Goal: Information Seeking & Learning: Find contact information

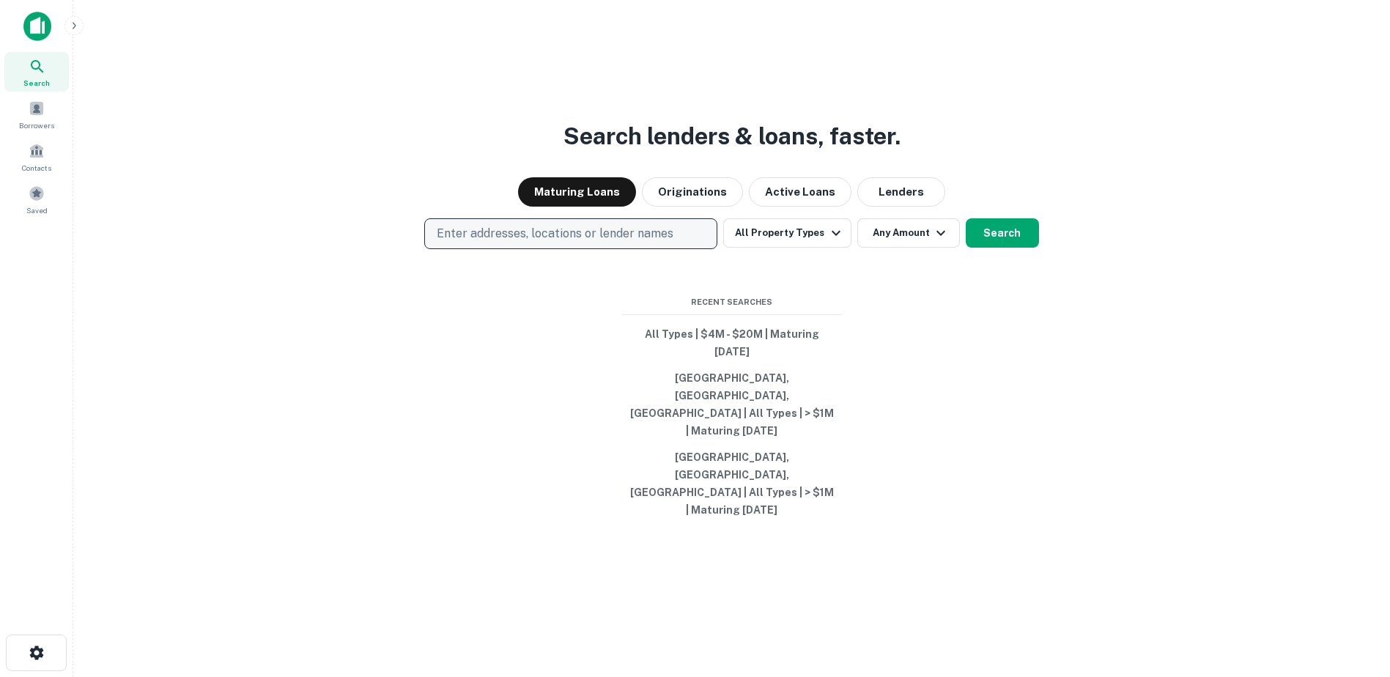
click at [528, 243] on p "Enter addresses, locations or lender names" at bounding box center [555, 234] width 237 height 18
type input "**********"
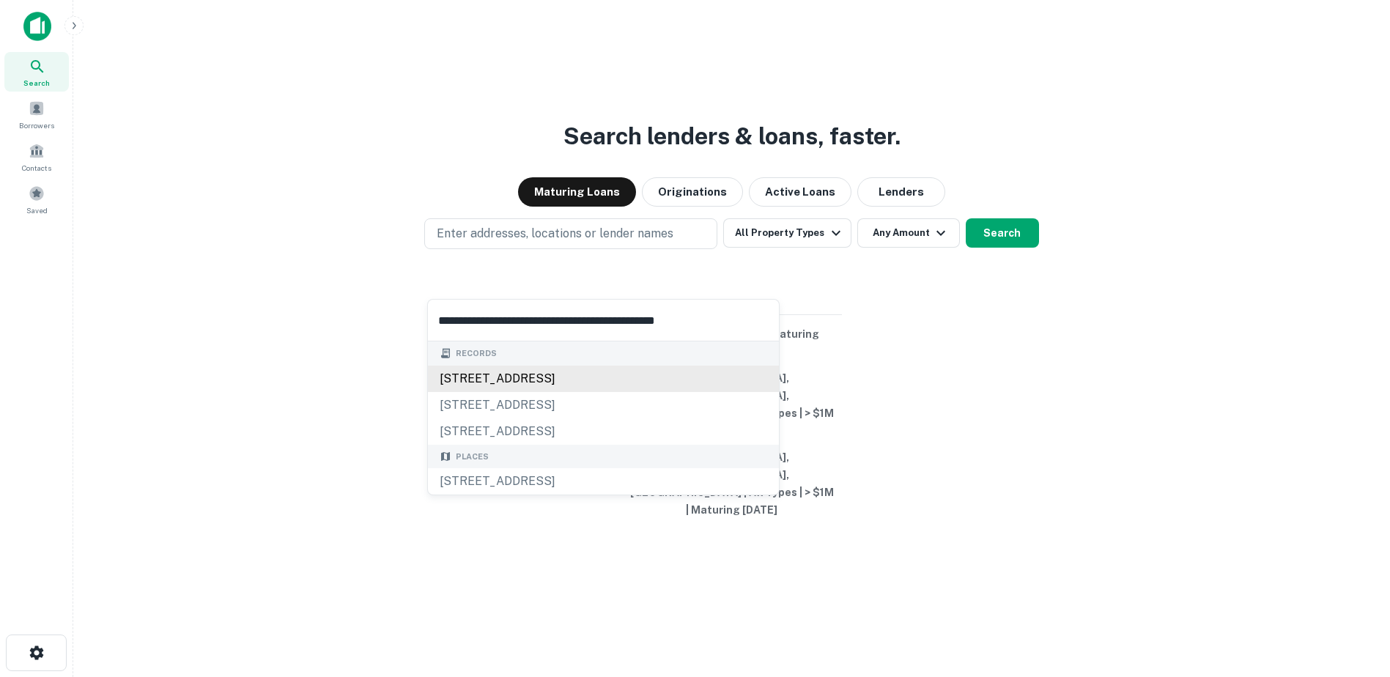
click at [527, 382] on div "1594 edgewater st nw, salem, or, 97304" at bounding box center [603, 379] width 351 height 26
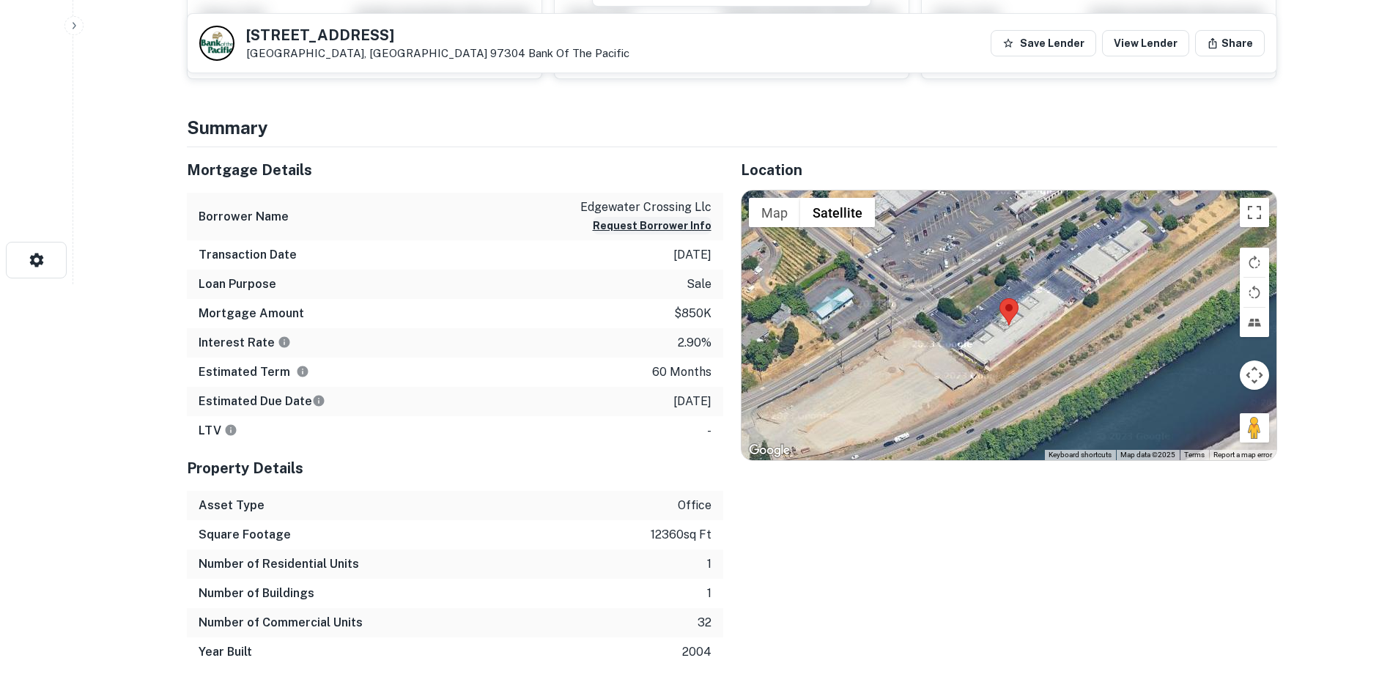
scroll to position [366, 0]
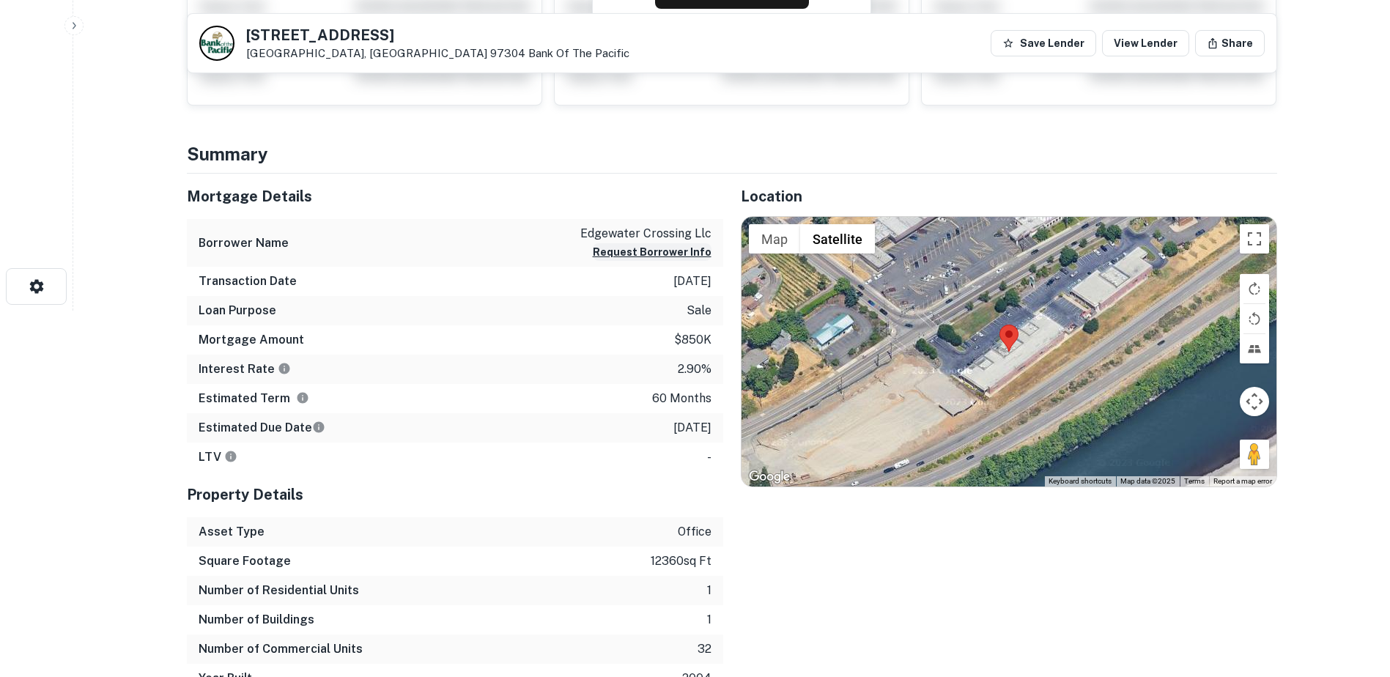
click at [656, 246] on button "Request Borrower Info" at bounding box center [652, 252] width 119 height 18
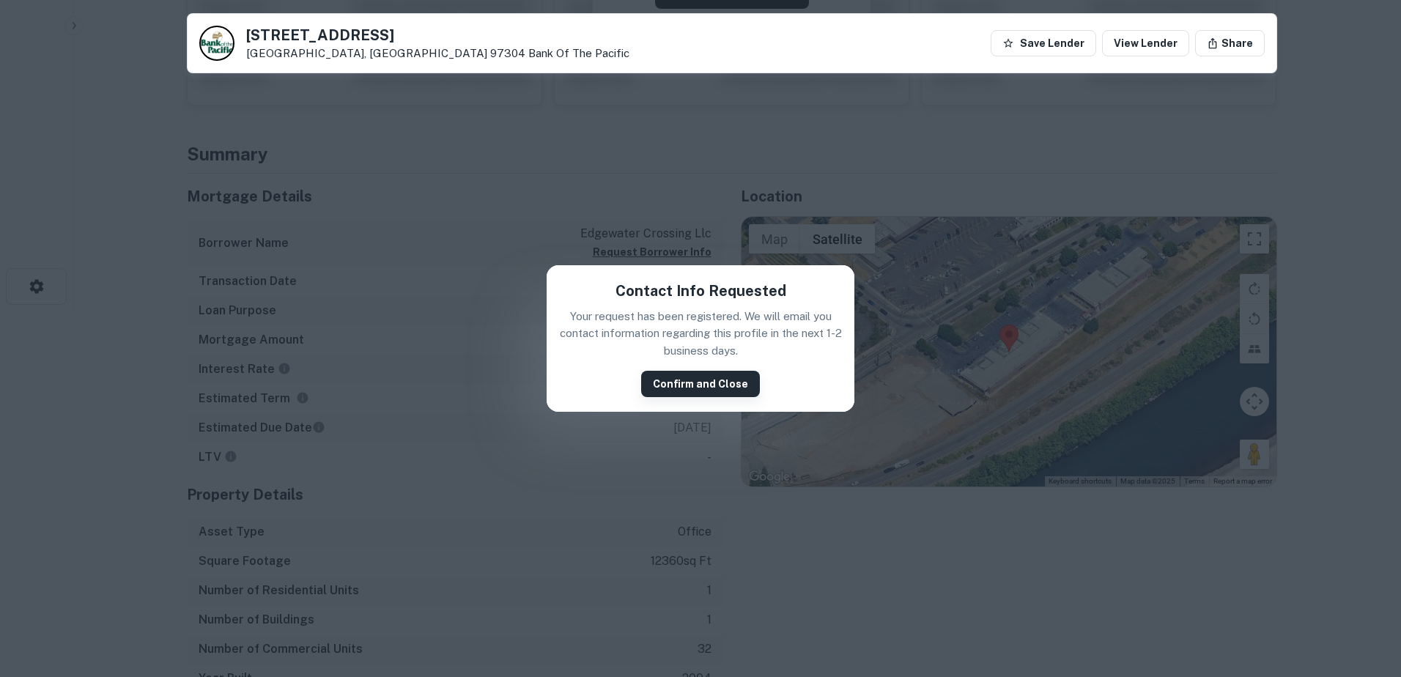
click at [717, 385] on button "Confirm and Close" at bounding box center [700, 384] width 119 height 26
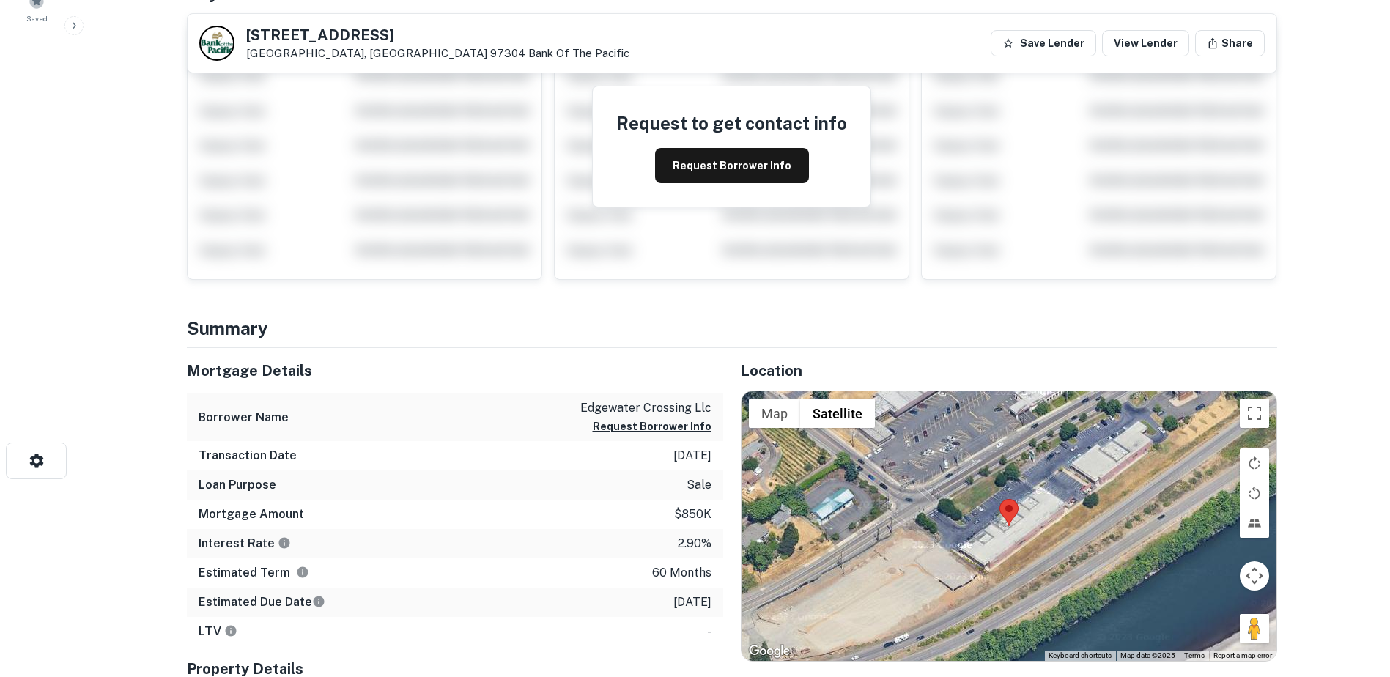
scroll to position [0, 0]
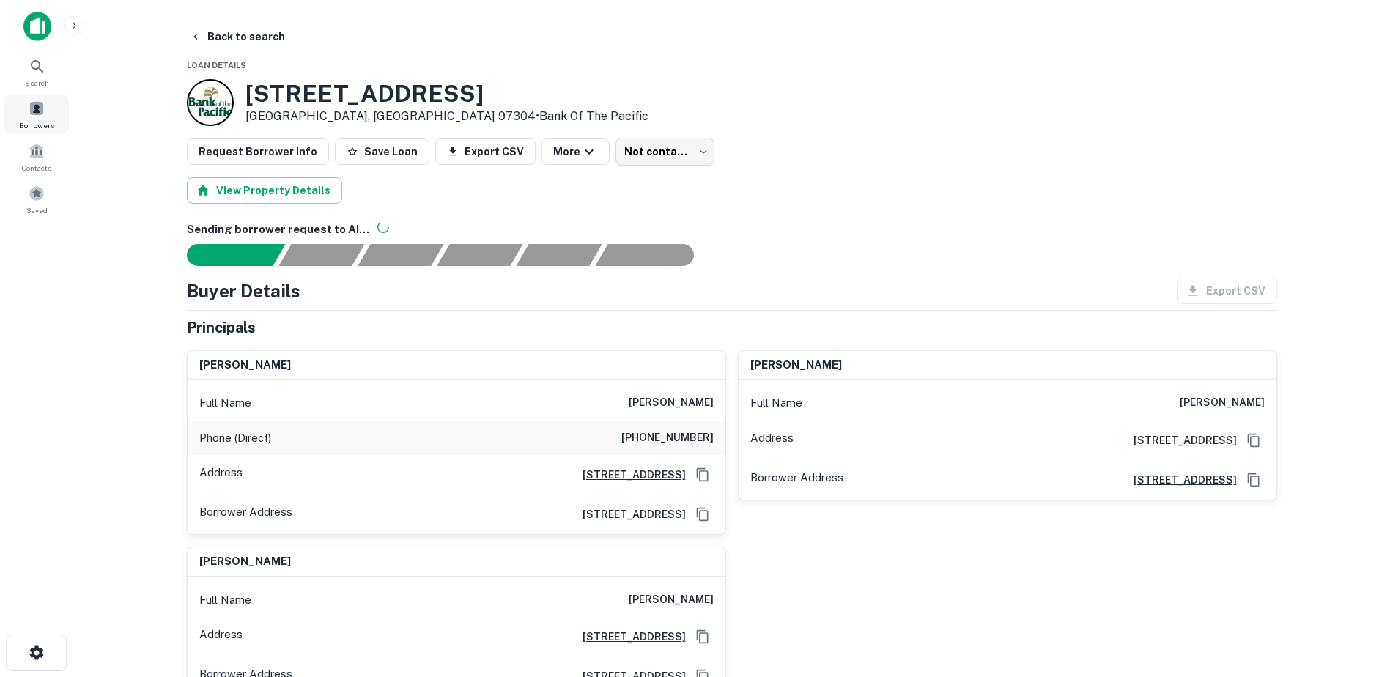
click at [47, 114] on div "Borrowers" at bounding box center [36, 115] width 64 height 40
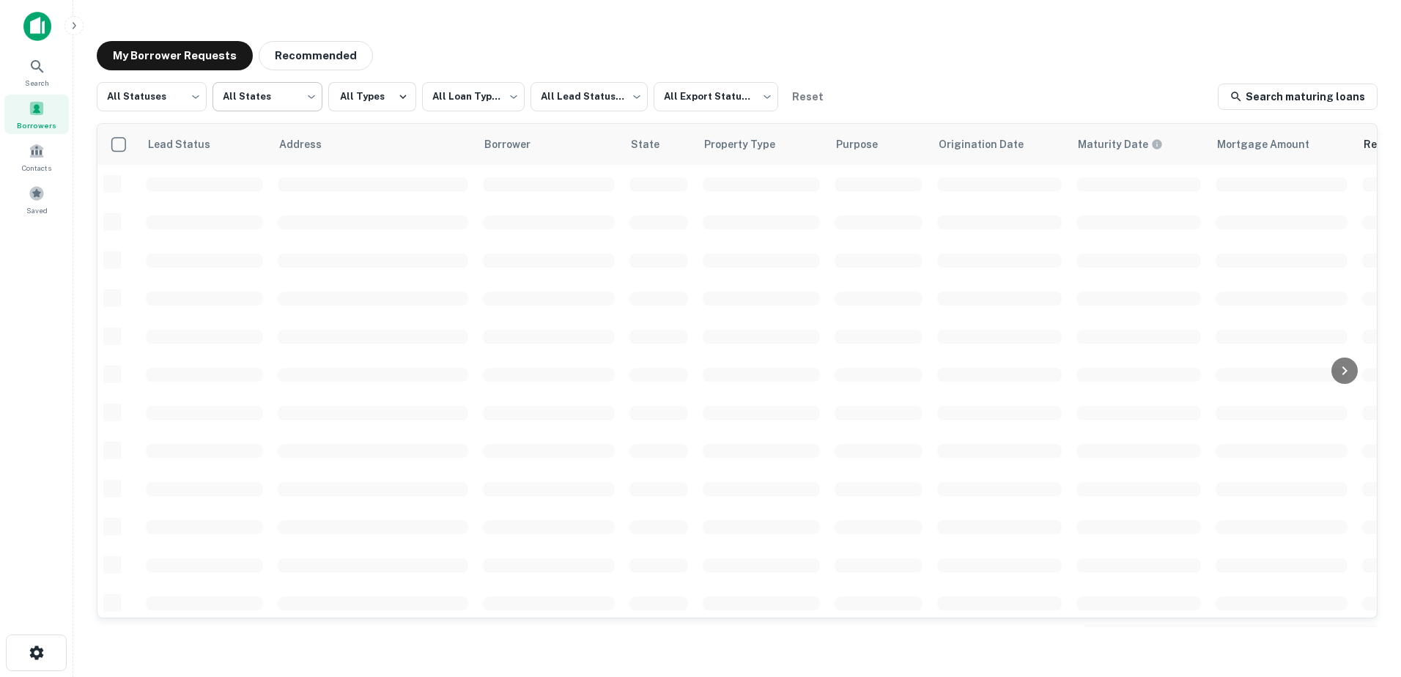
click at [308, 99] on body "**********" at bounding box center [700, 338] width 1401 height 677
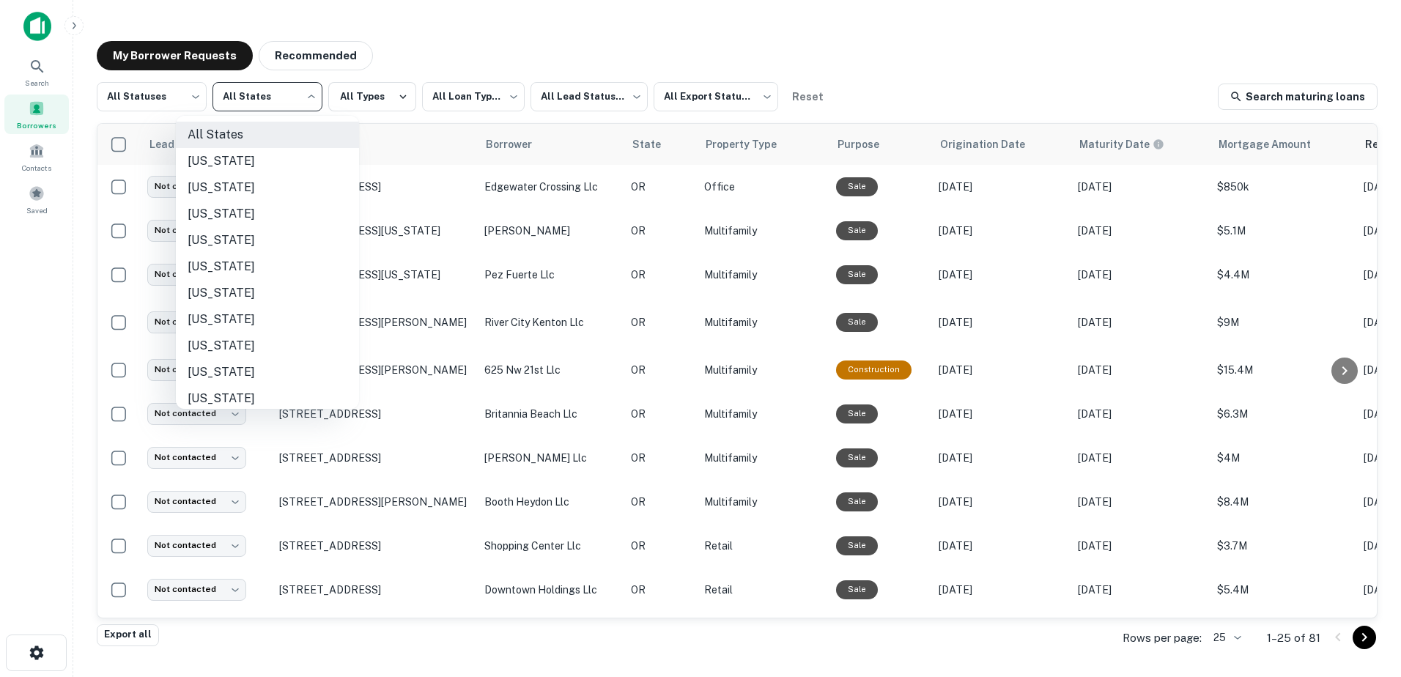
scroll to position [796, 0]
click at [207, 320] on li "[US_STATE]" at bounding box center [267, 315] width 183 height 26
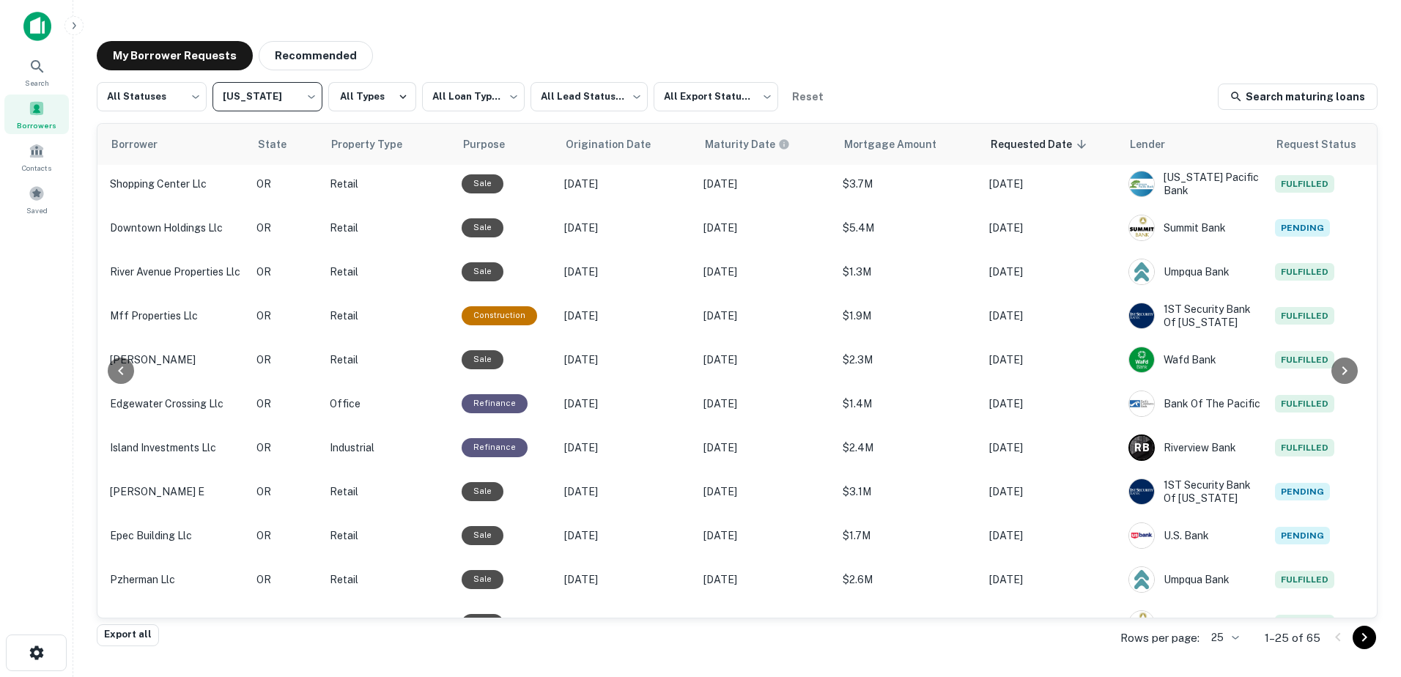
scroll to position [373, 374]
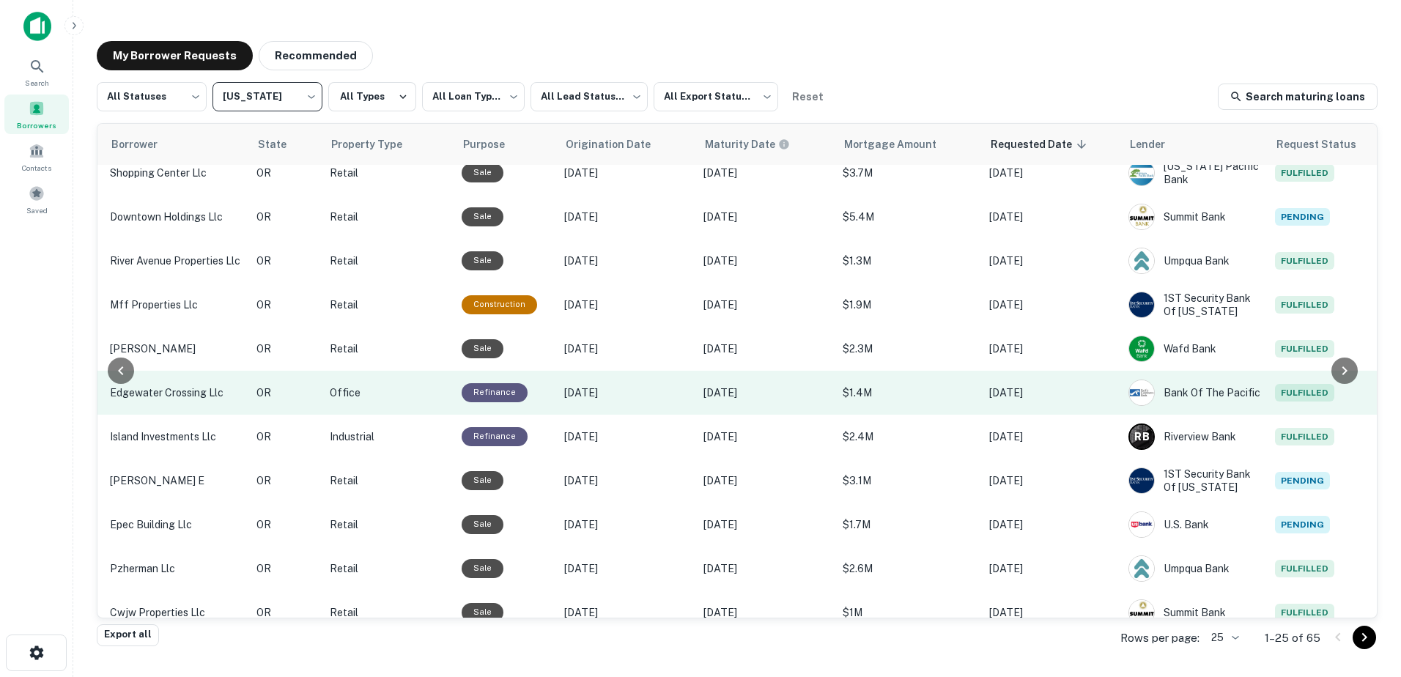
click at [168, 395] on p "edgewater crossing llc" at bounding box center [176, 393] width 132 height 16
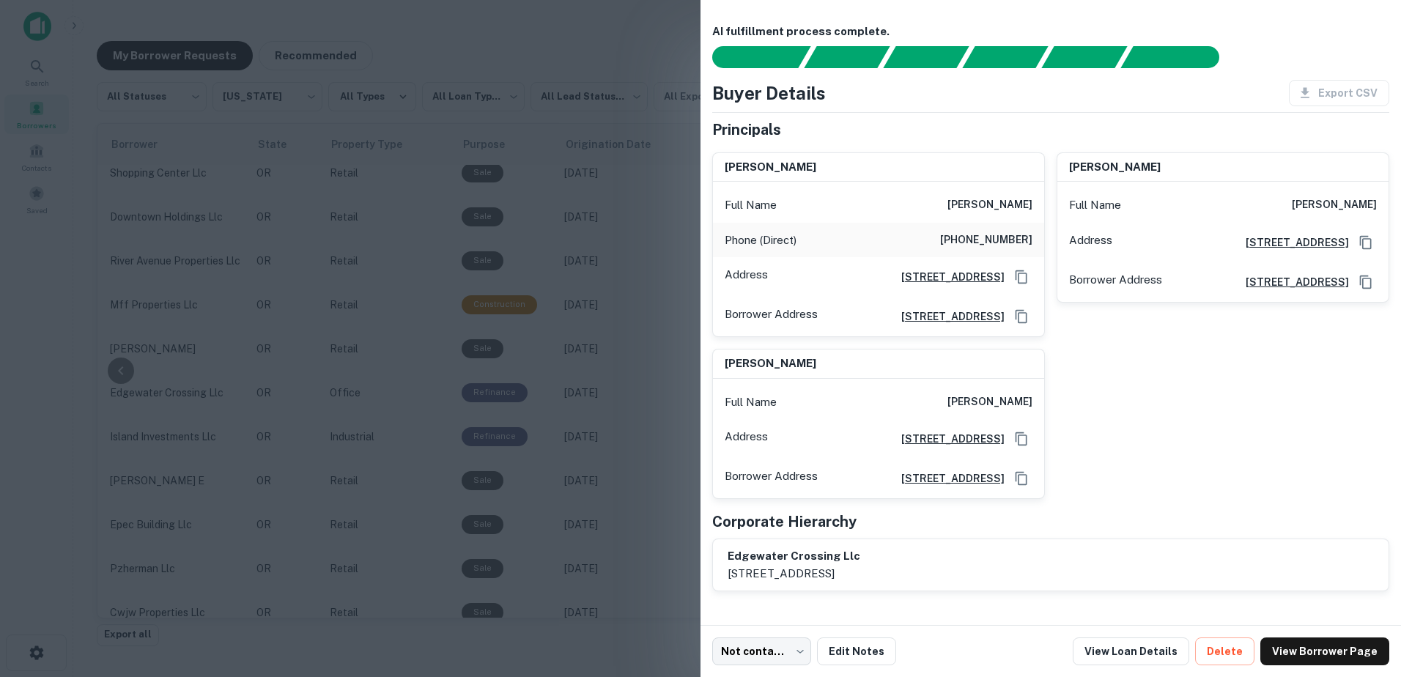
click at [642, 58] on div at bounding box center [700, 338] width 1401 height 677
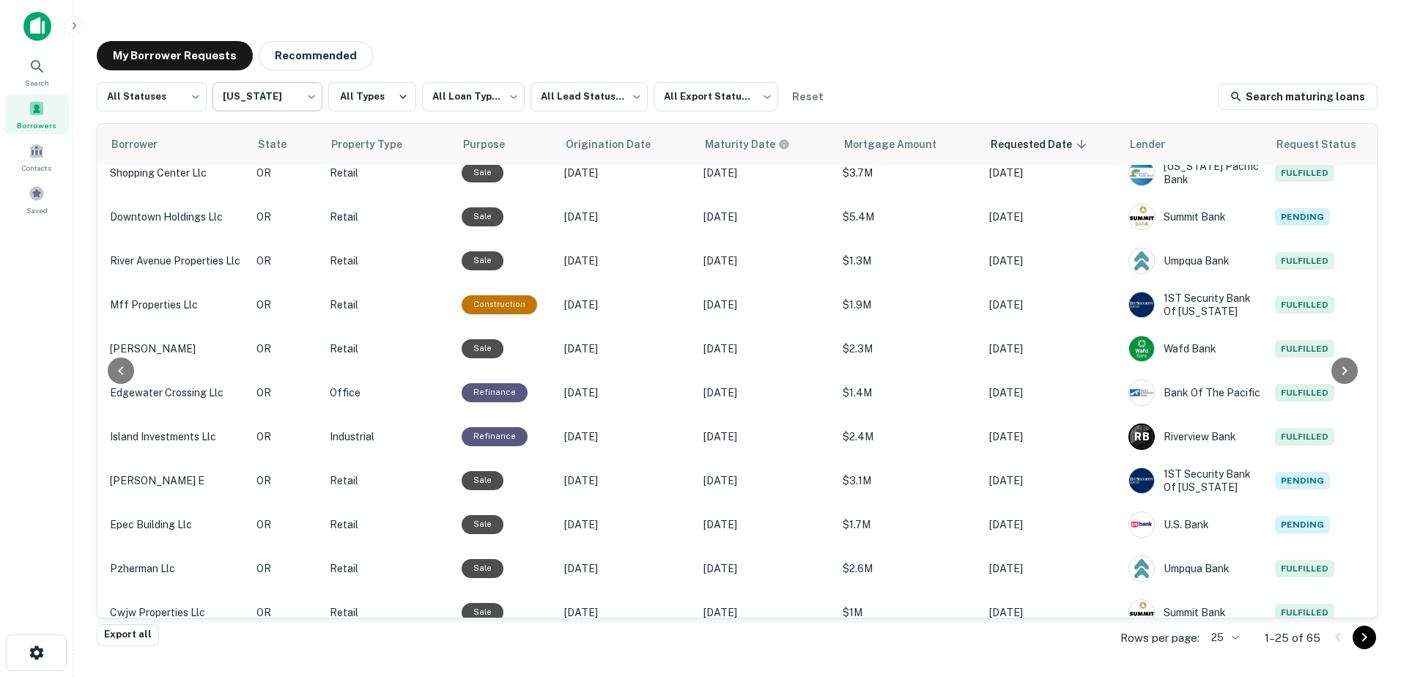
click at [308, 97] on body "**********" at bounding box center [700, 338] width 1401 height 677
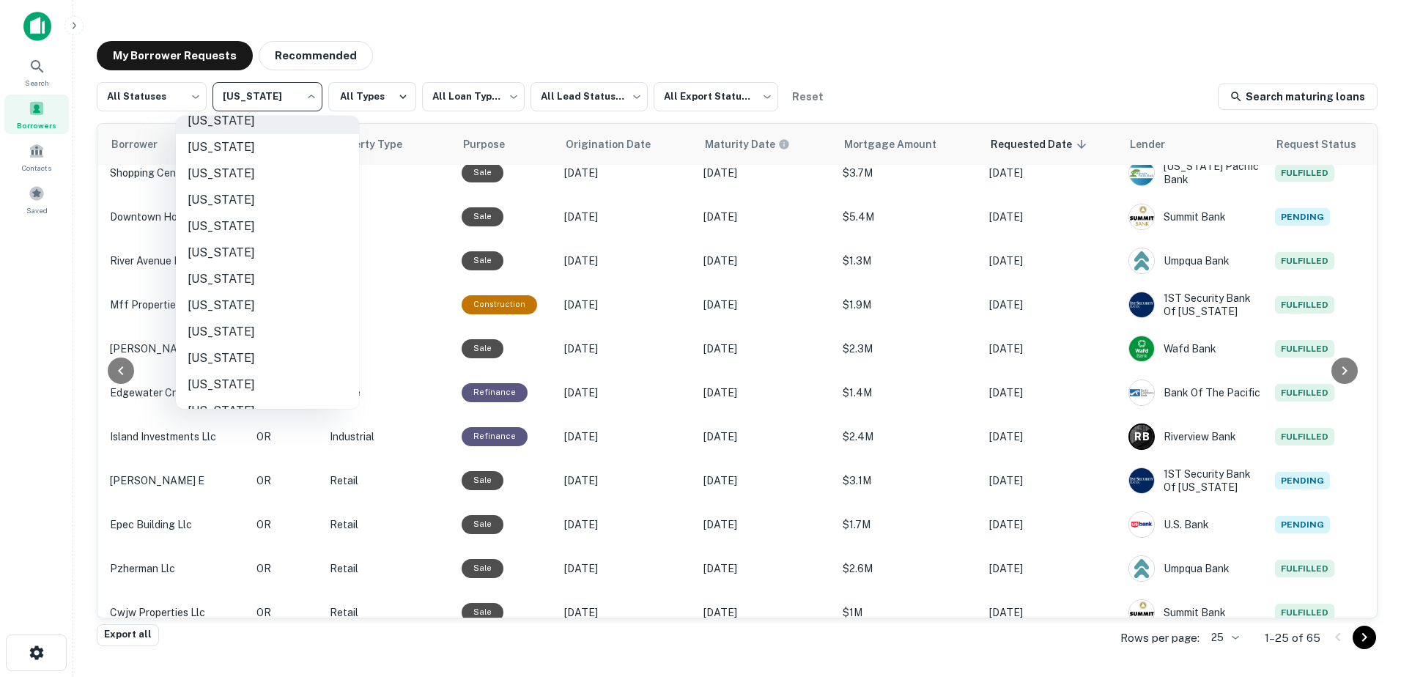
scroll to position [1009, 0]
click at [265, 371] on li "[US_STATE]" at bounding box center [267, 365] width 183 height 26
type input "**"
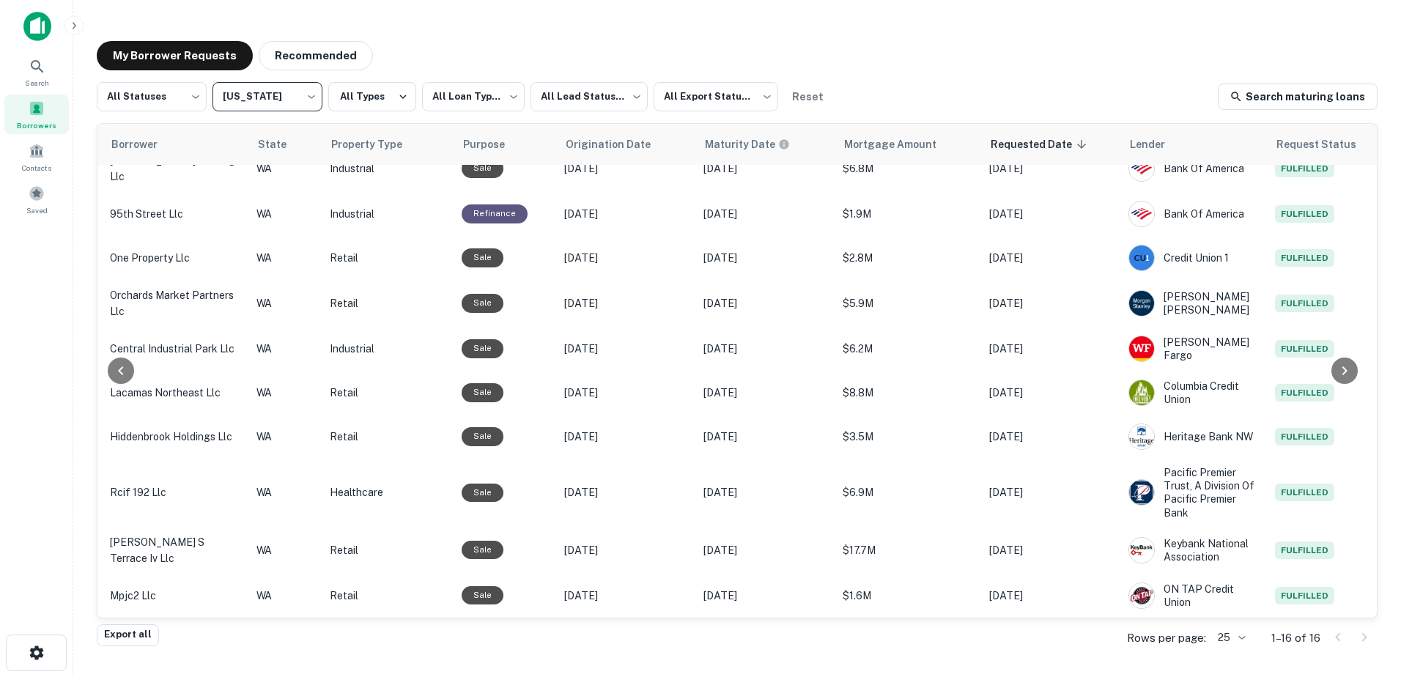
scroll to position [292, 374]
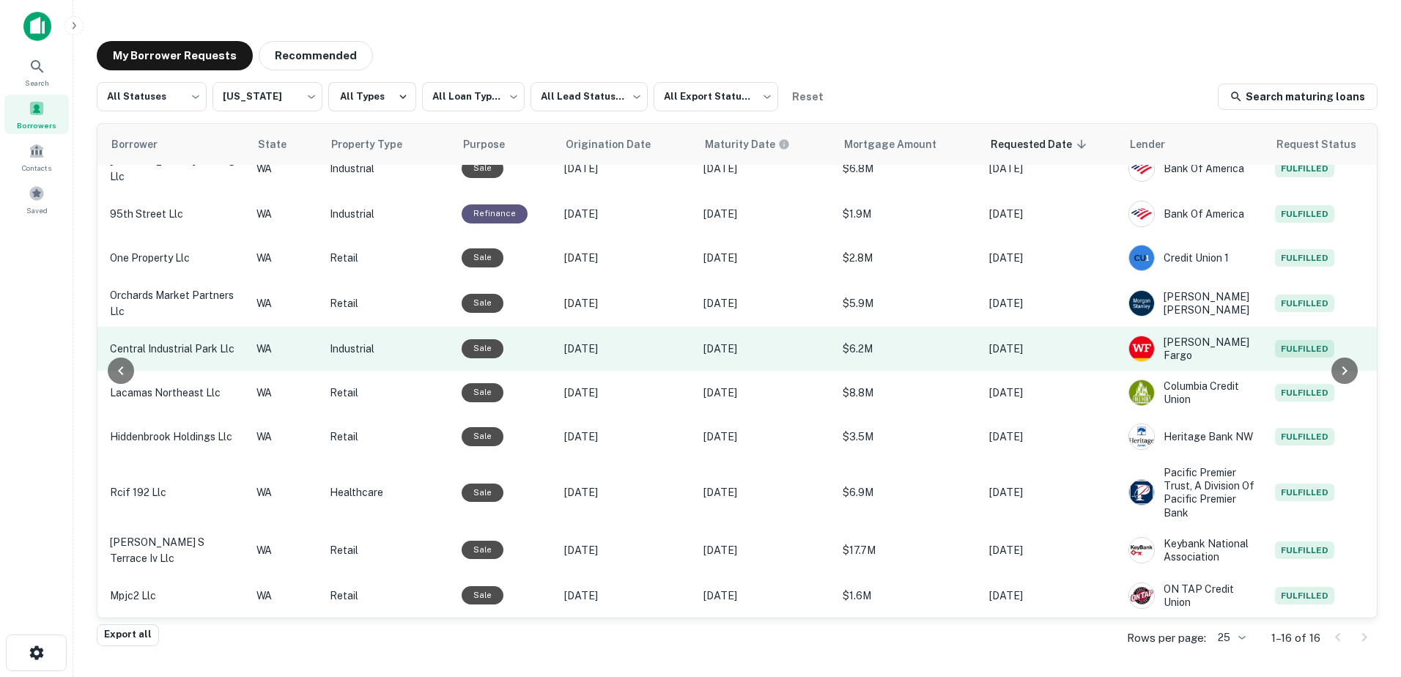
click at [178, 341] on p "central industrial park llc" at bounding box center [176, 349] width 132 height 16
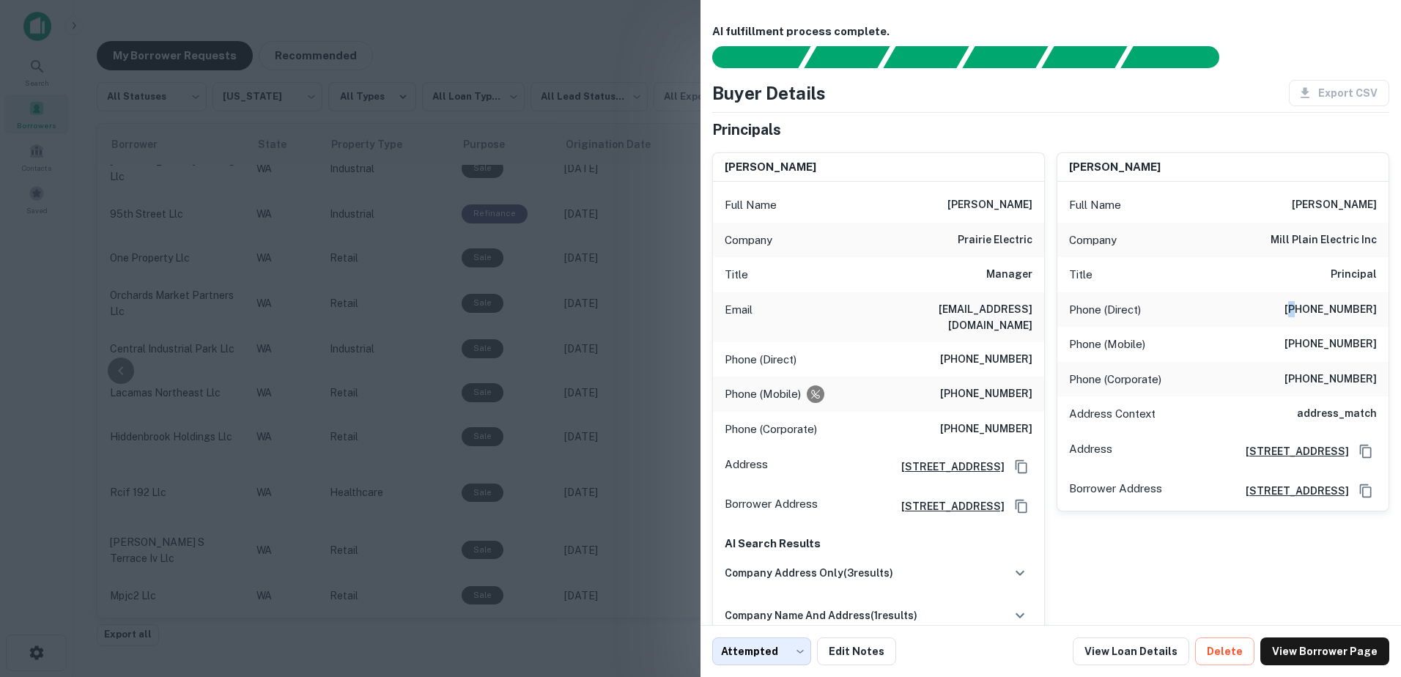
click at [1298, 312] on h6 "[PHONE_NUMBER]" at bounding box center [1330, 310] width 92 height 18
drag, startPoint x: 1298, startPoint y: 312, endPoint x: 1287, endPoint y: 307, distance: 12.1
click at [1287, 307] on h6 "[PHONE_NUMBER]" at bounding box center [1330, 310] width 92 height 18
drag, startPoint x: 1287, startPoint y: 304, endPoint x: 1374, endPoint y: 307, distance: 88.0
click at [1374, 307] on div "Phone (Direct) [PHONE_NUMBER]" at bounding box center [1222, 309] width 331 height 35
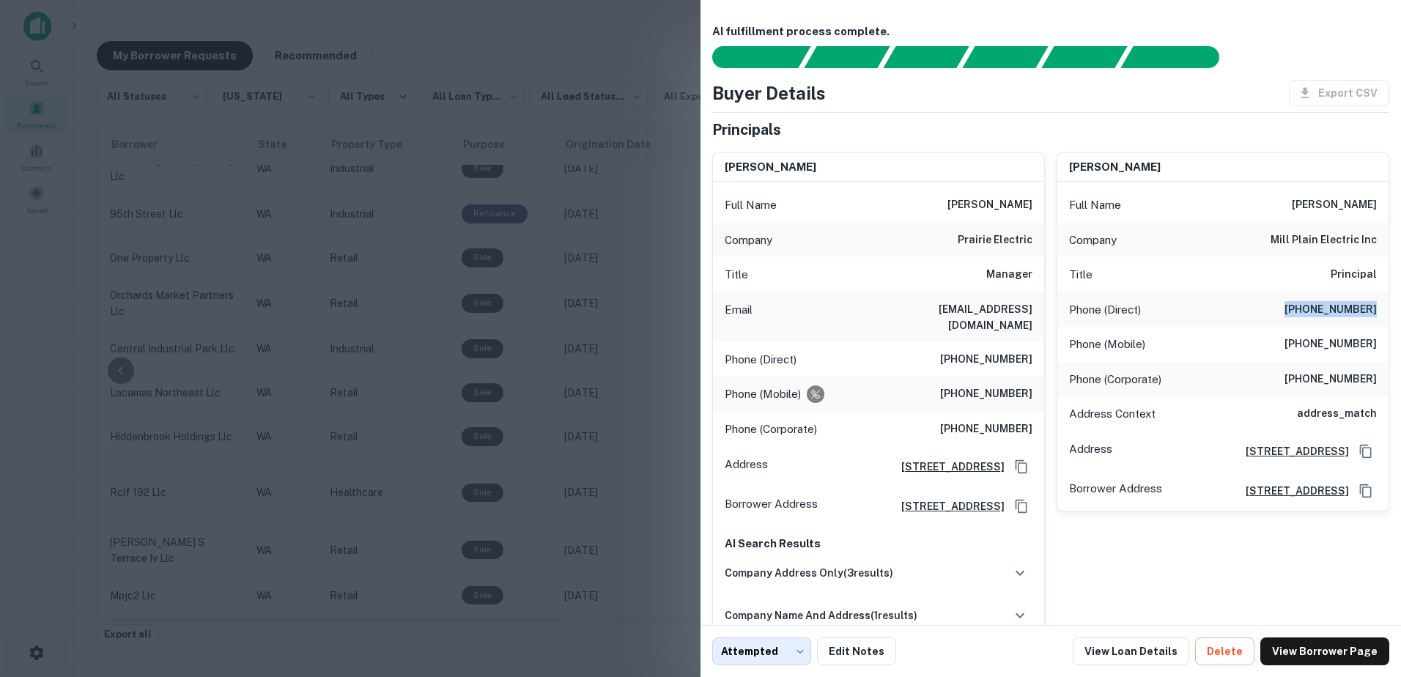
copy h6 "[PHONE_NUMBER]"
click at [1310, 352] on h6 "[PHONE_NUMBER]" at bounding box center [1330, 345] width 92 height 18
drag, startPoint x: 1281, startPoint y: 341, endPoint x: 1390, endPoint y: 338, distance: 109.2
click at [1390, 338] on div "AI fulfillment process complete. Buyer Details Export CSV Principals [PERSON_NA…" at bounding box center [1050, 312] width 700 height 625
copy h6 "[PHONE_NUMBER]"
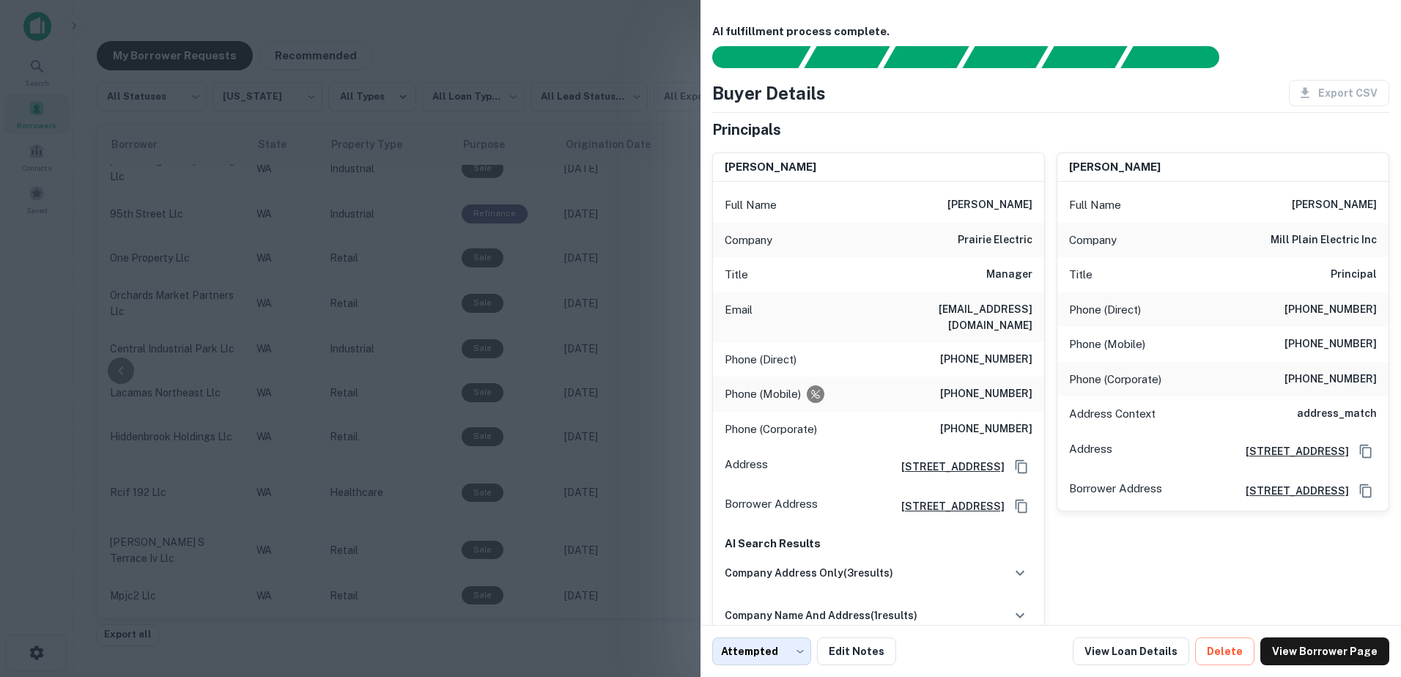
click at [1197, 111] on div "Buyer Details Export CSV Principals [PERSON_NAME] Full Name [PERSON_NAME] Compa…" at bounding box center [1050, 412] width 677 height 665
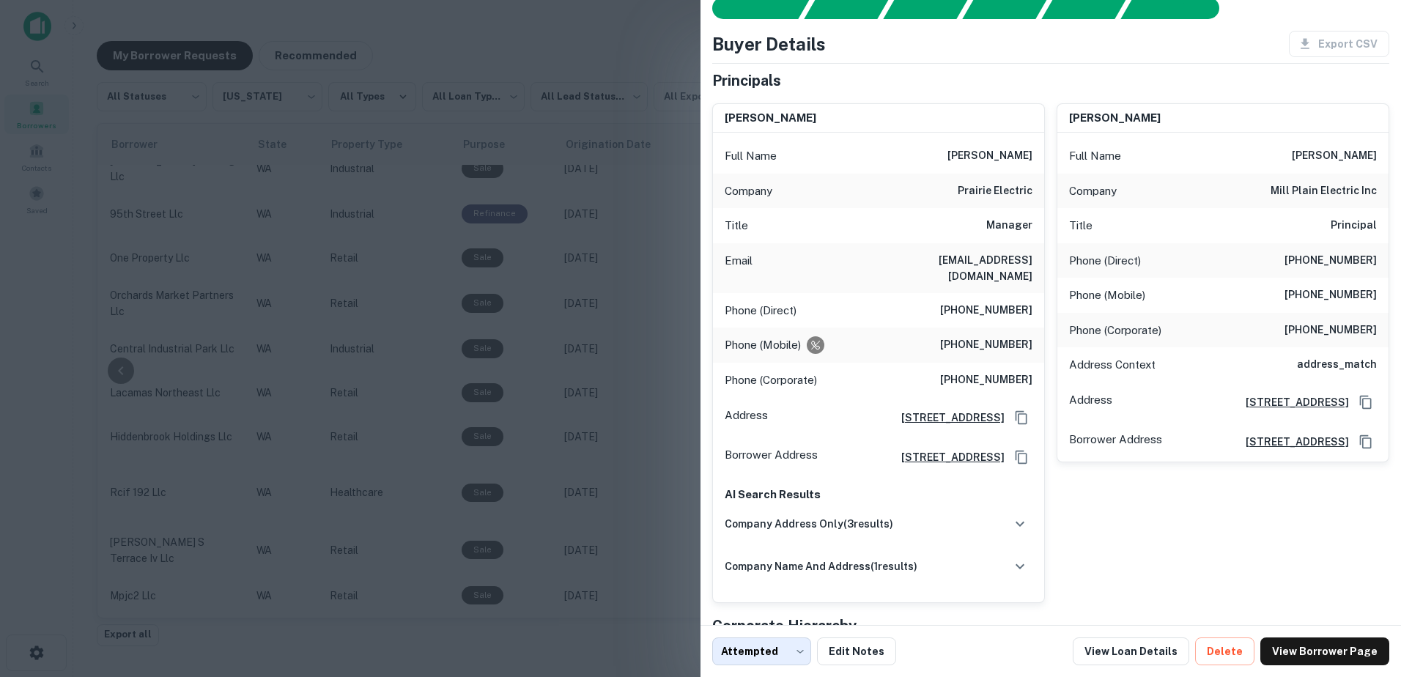
scroll to position [50, 0]
click at [987, 154] on h6 "[PERSON_NAME]" at bounding box center [989, 156] width 85 height 18
click at [308, 500] on div at bounding box center [700, 338] width 1401 height 677
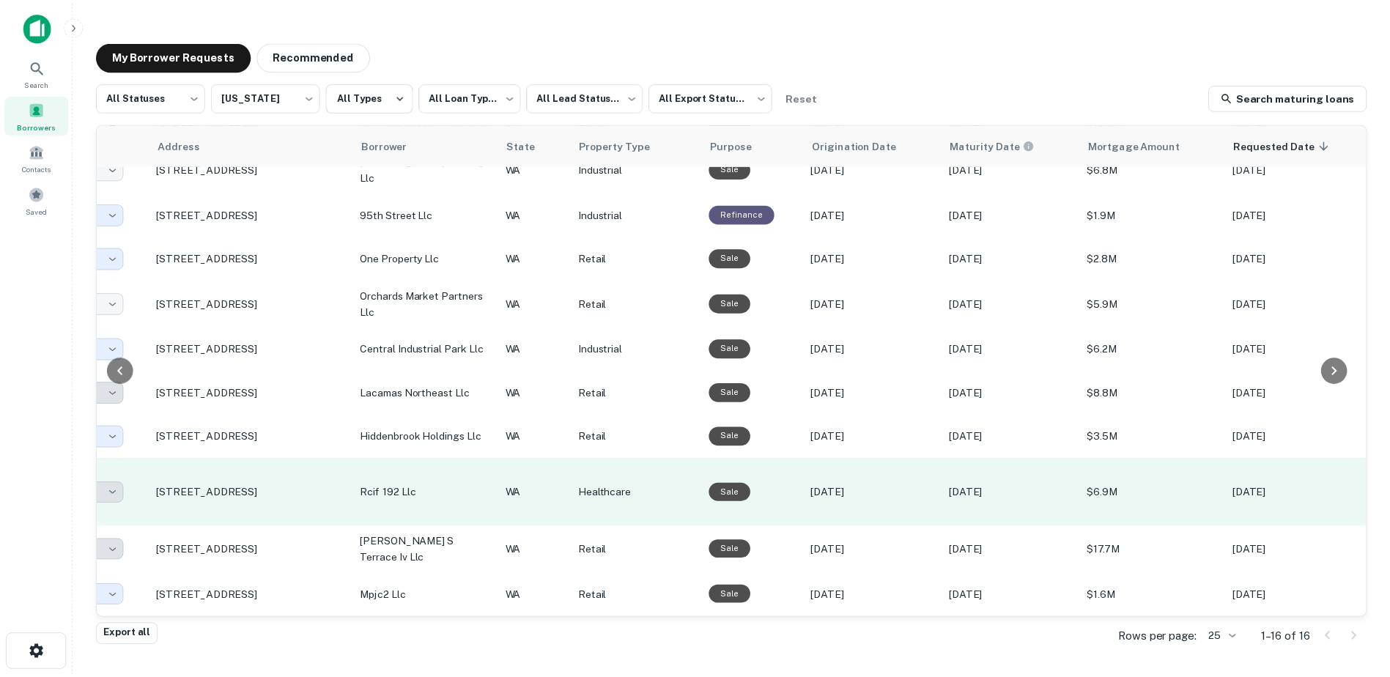
scroll to position [292, 91]
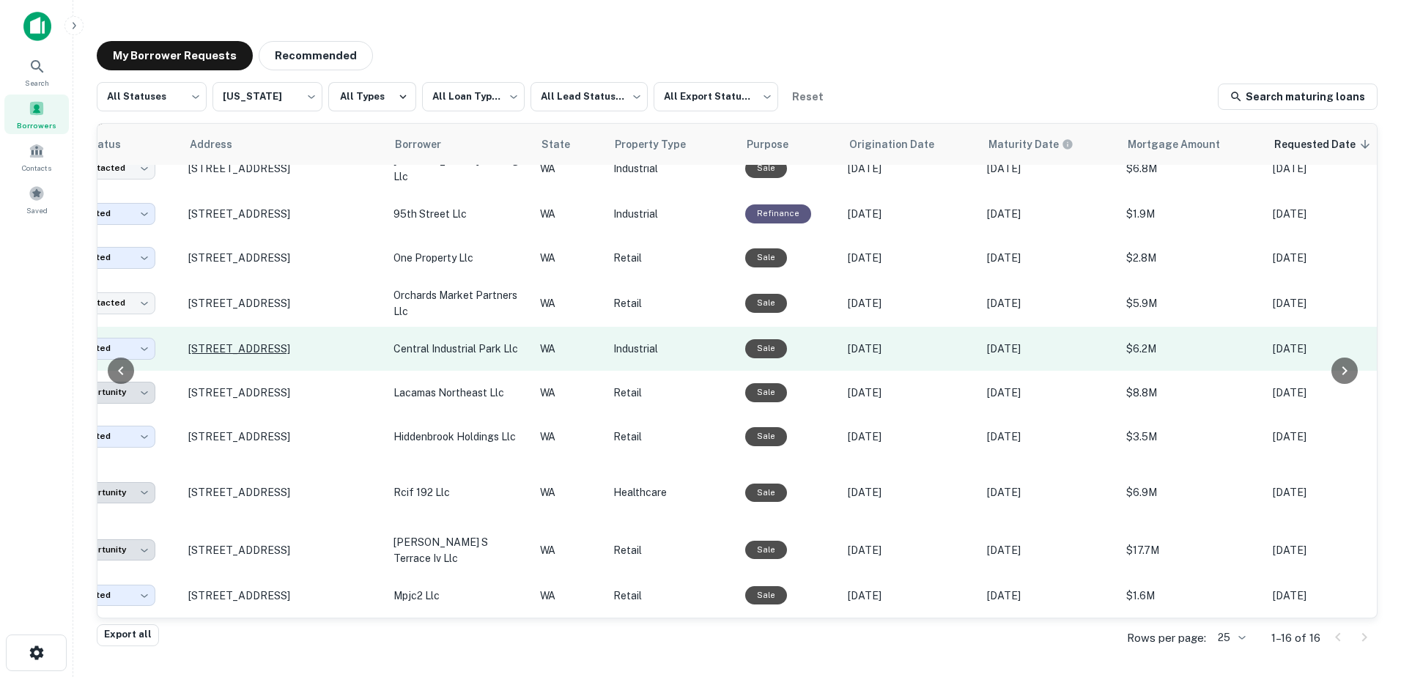
click at [322, 346] on p "[STREET_ADDRESS]" at bounding box center [283, 348] width 190 height 13
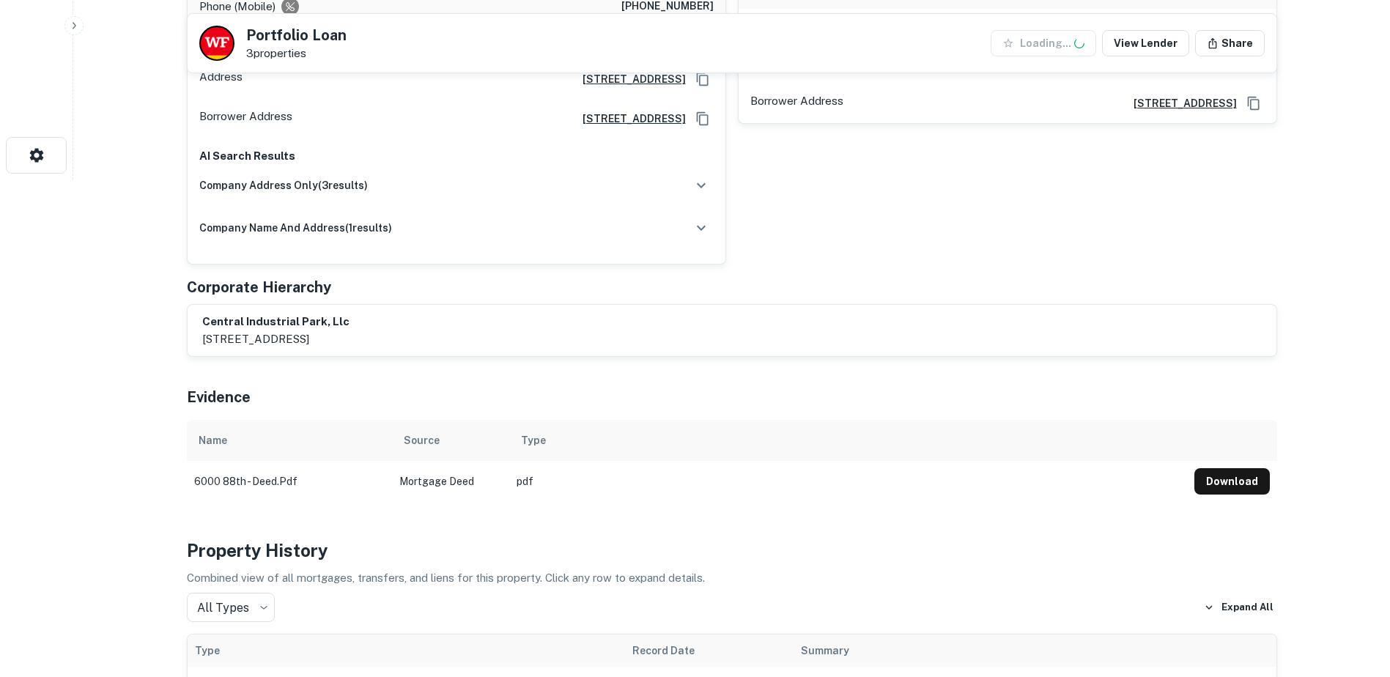
scroll to position [584, 0]
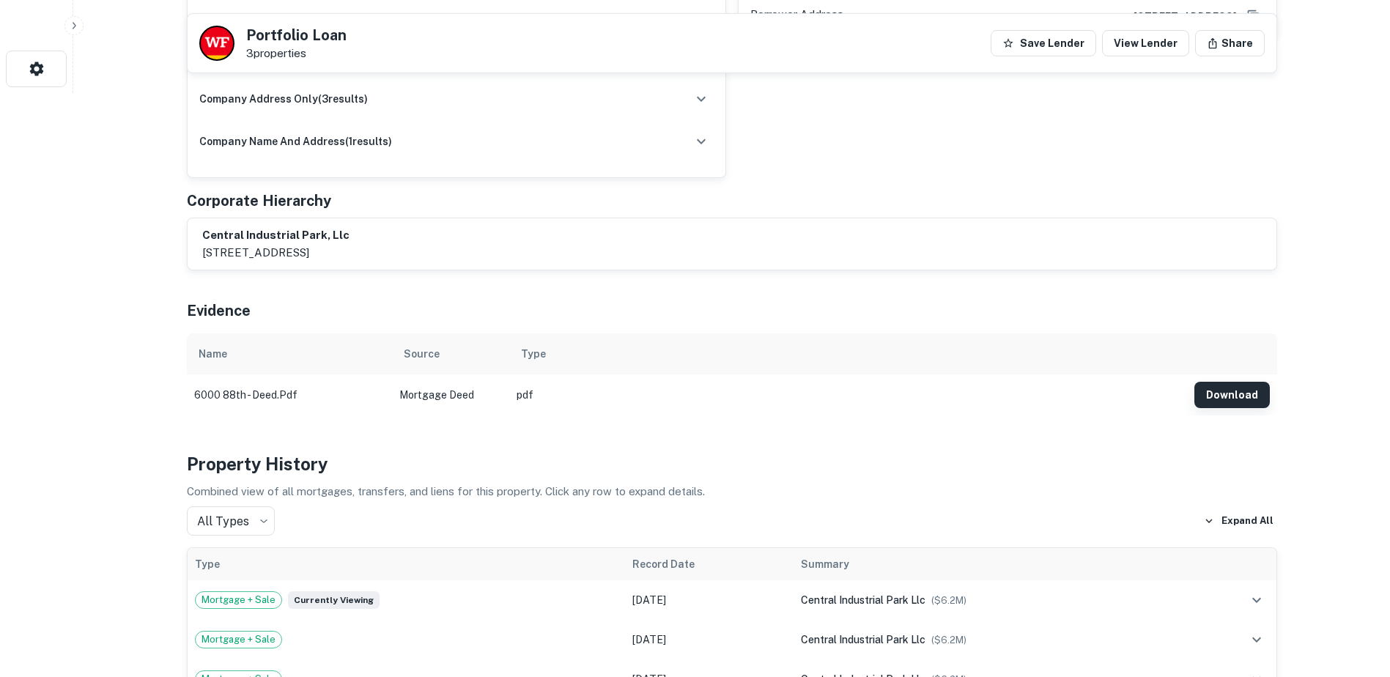
click at [1258, 382] on button "Download" at bounding box center [1231, 395] width 75 height 26
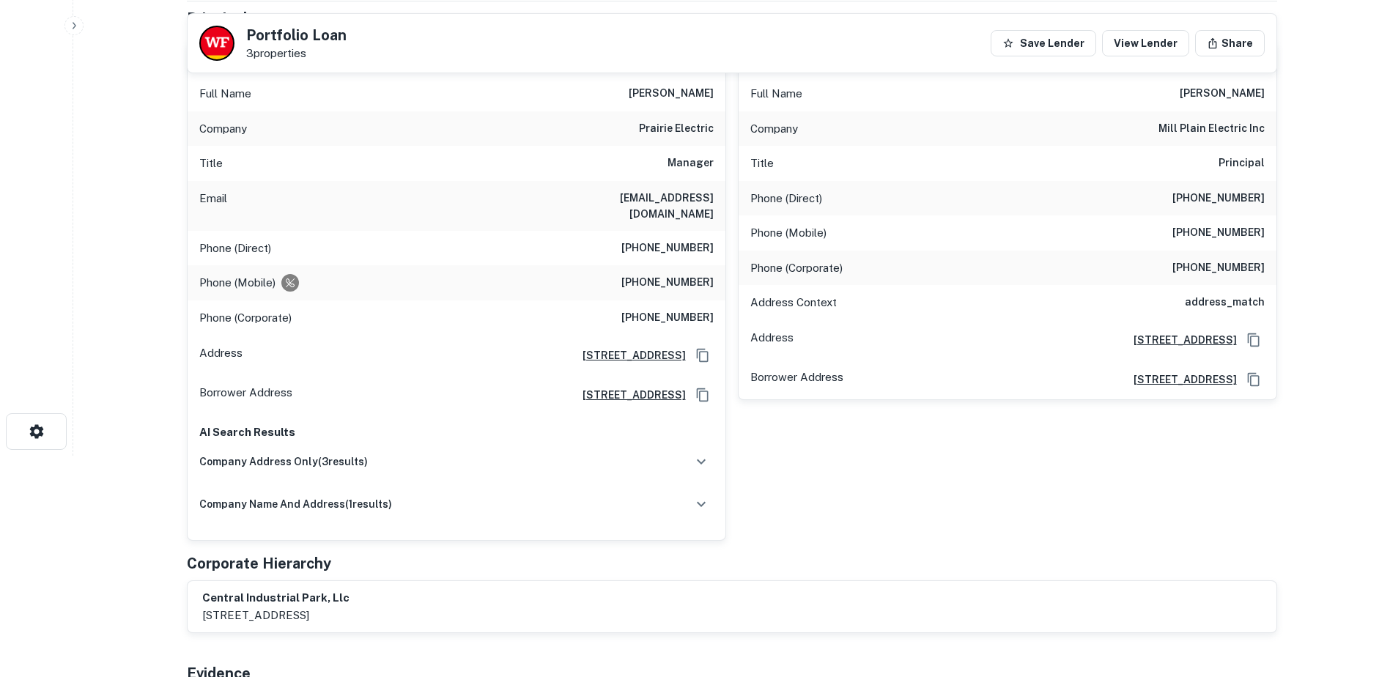
scroll to position [220, 0]
drag, startPoint x: 629, startPoint y: 302, endPoint x: 717, endPoint y: 303, distance: 88.7
click at [717, 303] on div "Phone (Corporate) [PHONE_NUMBER]" at bounding box center [457, 319] width 538 height 35
copy h6 "[PHONE_NUMBER]"
